Goal: Task Accomplishment & Management: Complete application form

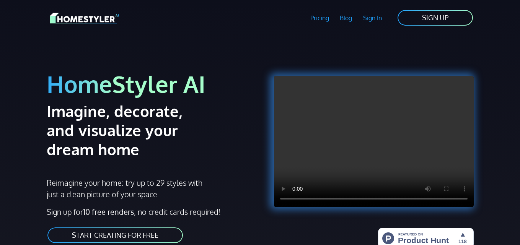
click at [451, 18] on link "SIGN UP" at bounding box center [435, 17] width 77 height 17
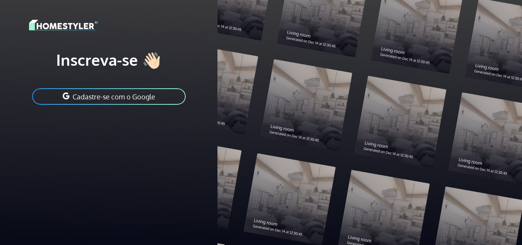
click at [128, 96] on font "Cadastre-se com o Google" at bounding box center [114, 97] width 83 height 8
